Goal: Task Accomplishment & Management: Use online tool/utility

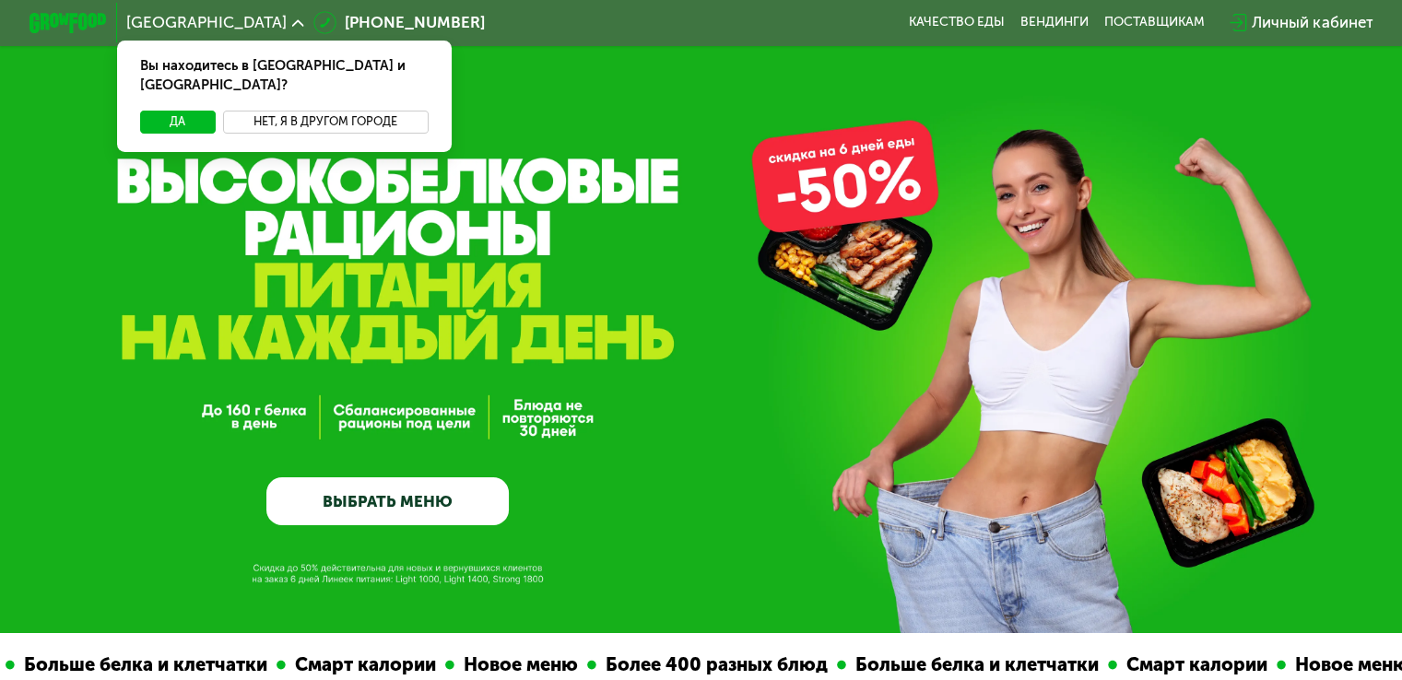
click at [324, 111] on button "Нет, я в другом городе" at bounding box center [326, 122] width 206 height 23
click at [280, 90] on div "Вы находитесь в [GEOGRAPHIC_DATA] и [GEOGRAPHIC_DATA]?" at bounding box center [284, 76] width 335 height 70
click at [284, 111] on button "Нет, я в другом городе" at bounding box center [326, 122] width 206 height 23
